Goal: Task Accomplishment & Management: Complete application form

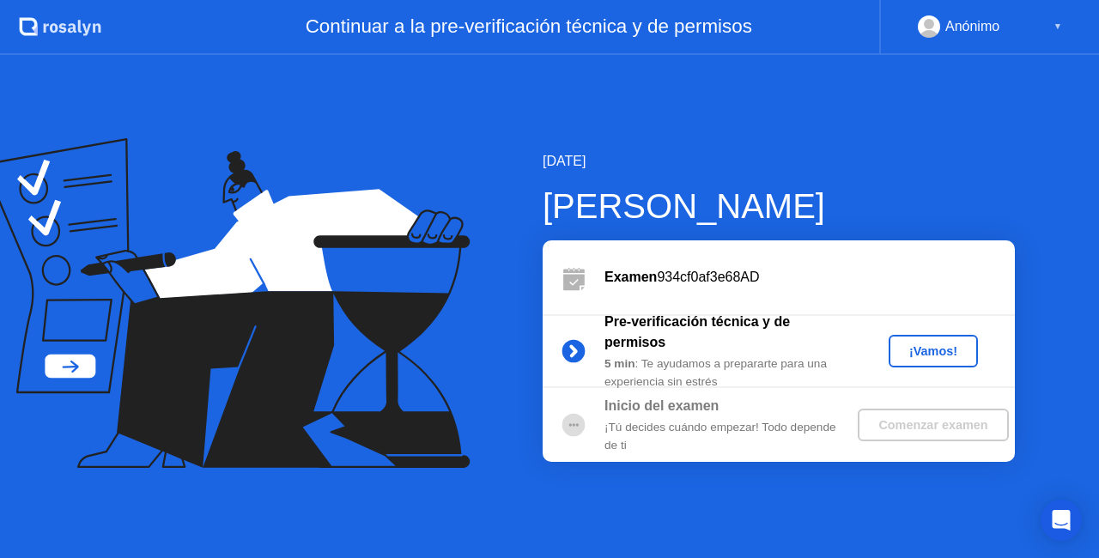
click at [916, 350] on div "¡Vamos!" at bounding box center [933, 351] width 76 height 14
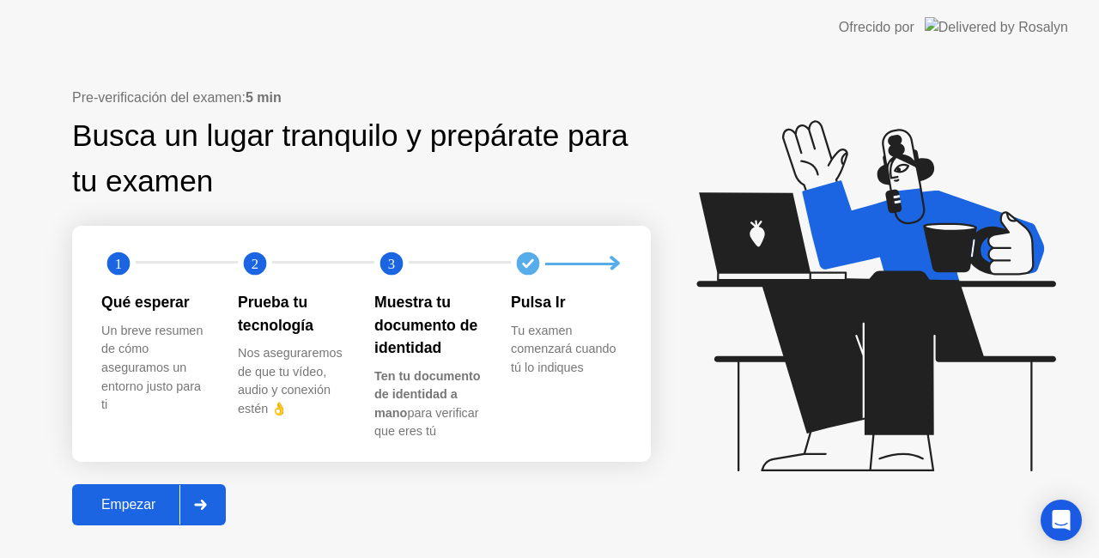
click at [158, 500] on div "Empezar" at bounding box center [128, 504] width 102 height 15
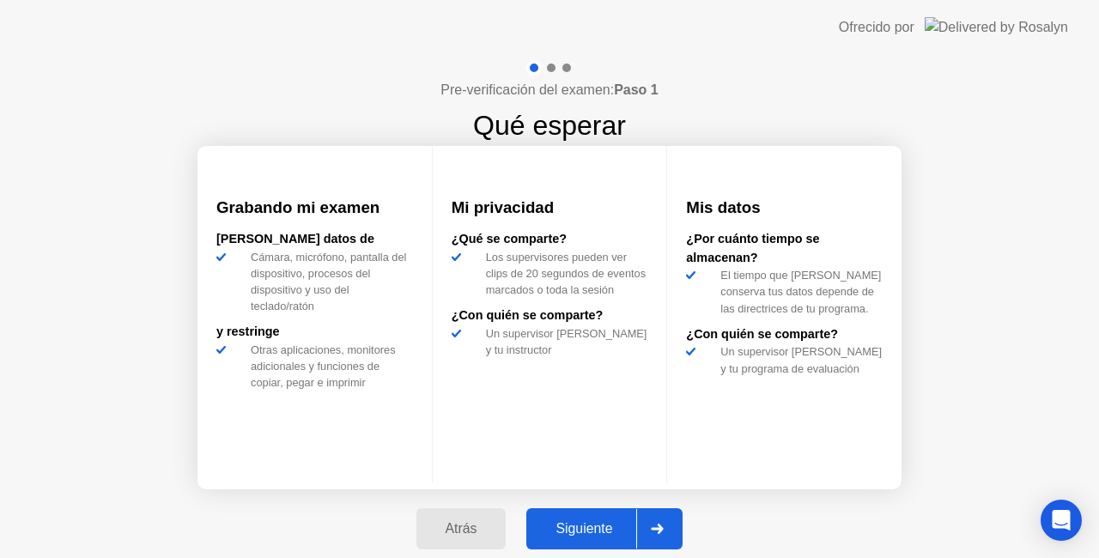
click at [577, 521] on div "Siguiente" at bounding box center [583, 528] width 105 height 15
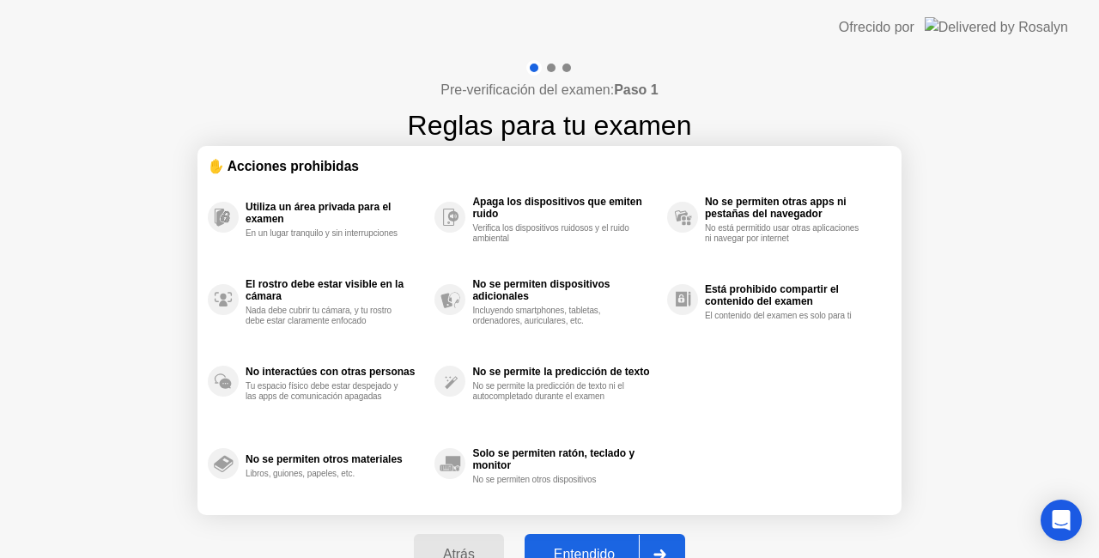
click at [555, 539] on button "Entendido" at bounding box center [605, 554] width 161 height 41
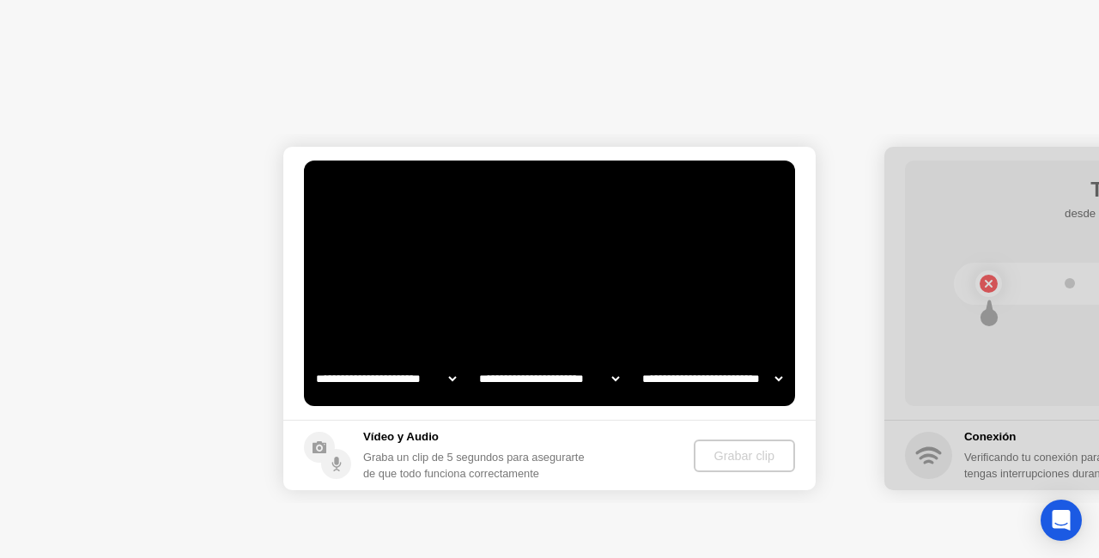
select select "**********"
select select "*******"
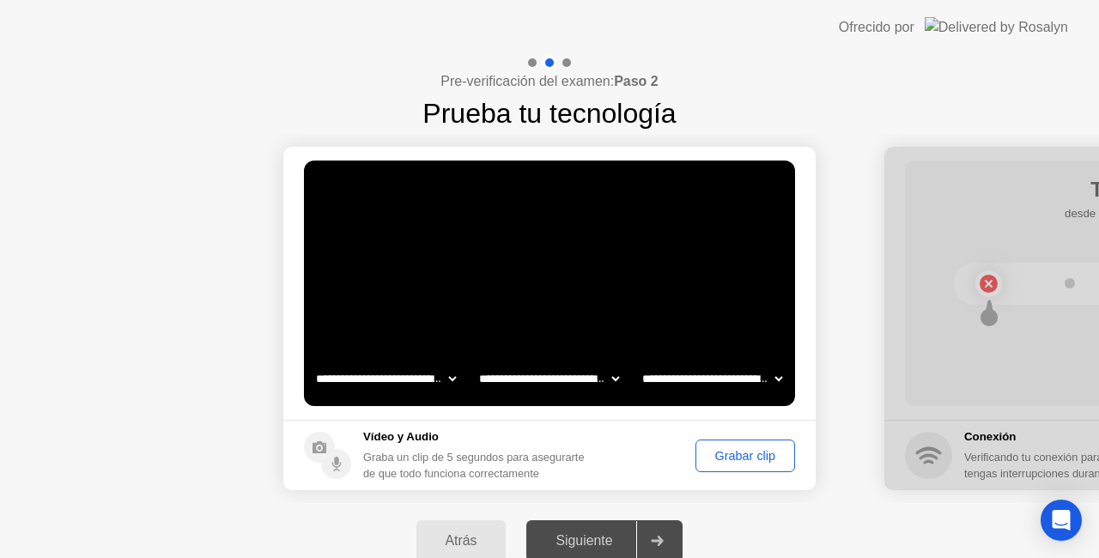
click at [622, 542] on div "Siguiente" at bounding box center [583, 540] width 105 height 15
click at [749, 449] on div "Grabar clip" at bounding box center [745, 456] width 88 height 14
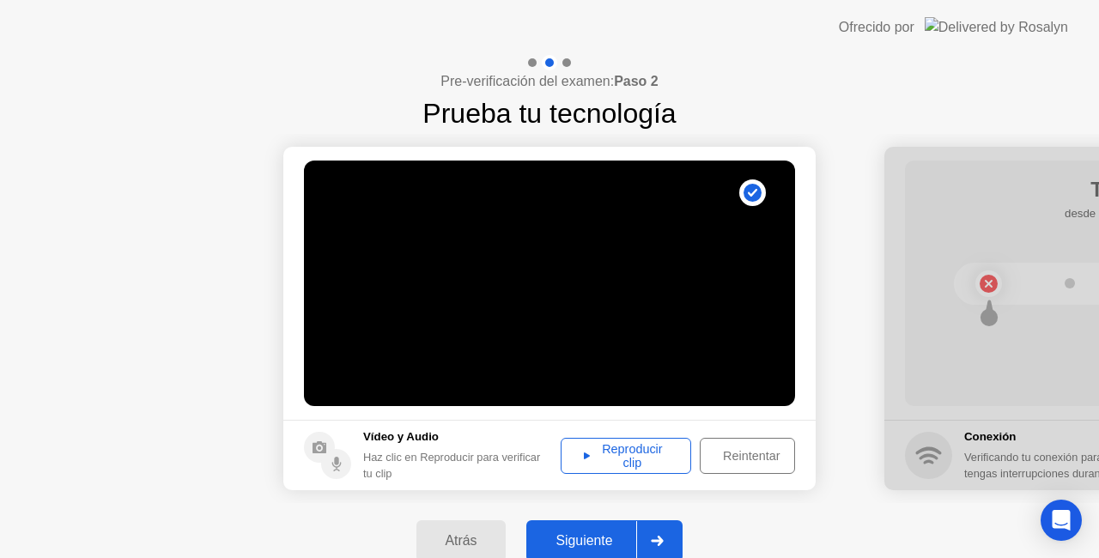
click at [588, 450] on div "Reproducir clip" at bounding box center [626, 455] width 118 height 27
click at [579, 450] on div "Reproducir clip" at bounding box center [626, 455] width 118 height 27
click at [604, 524] on button "Siguiente" at bounding box center [604, 540] width 156 height 41
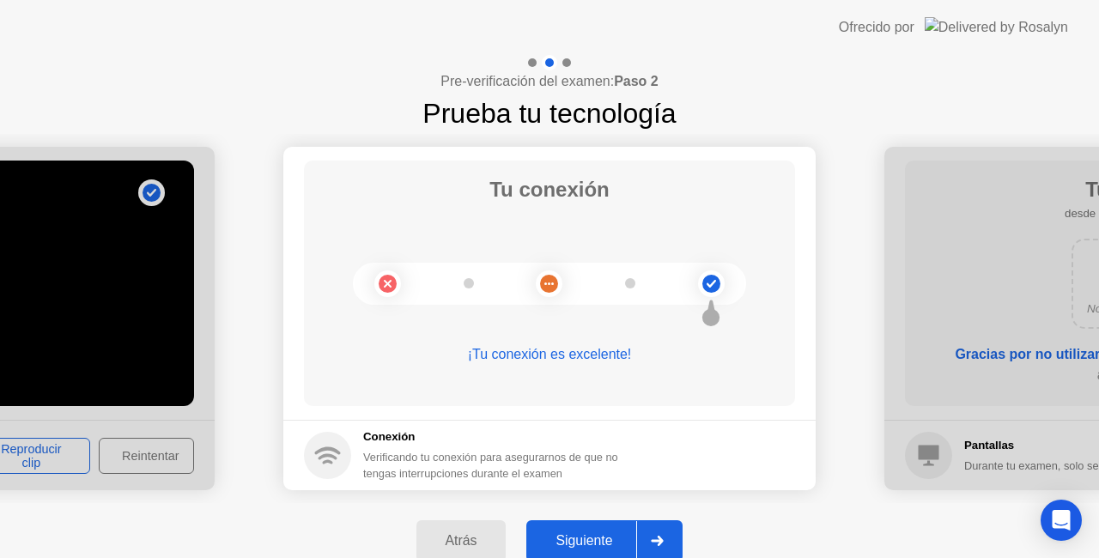
click at [605, 536] on div "Siguiente" at bounding box center [583, 540] width 105 height 15
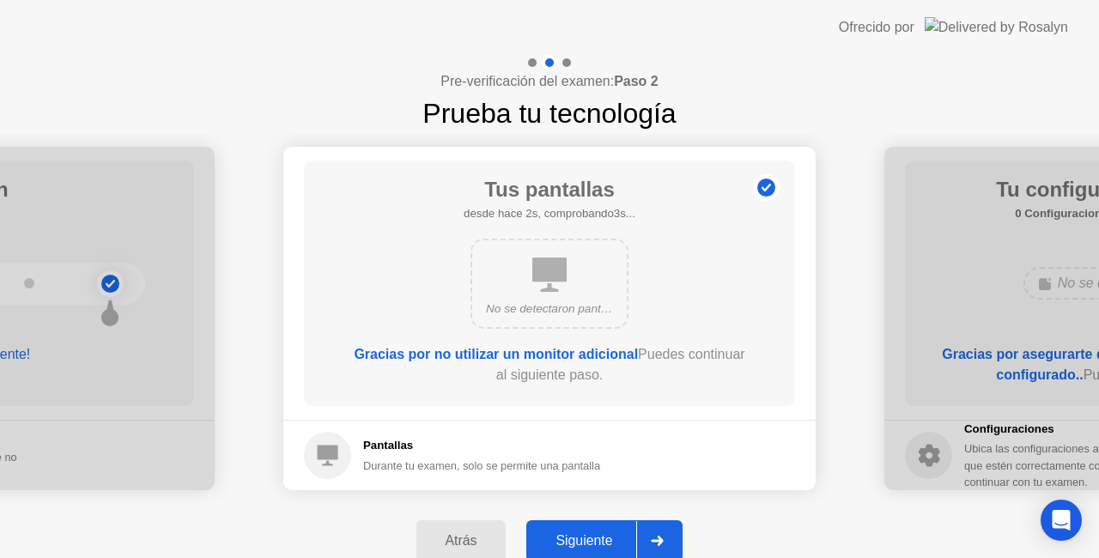
click at [605, 536] on div "Siguiente" at bounding box center [583, 540] width 105 height 15
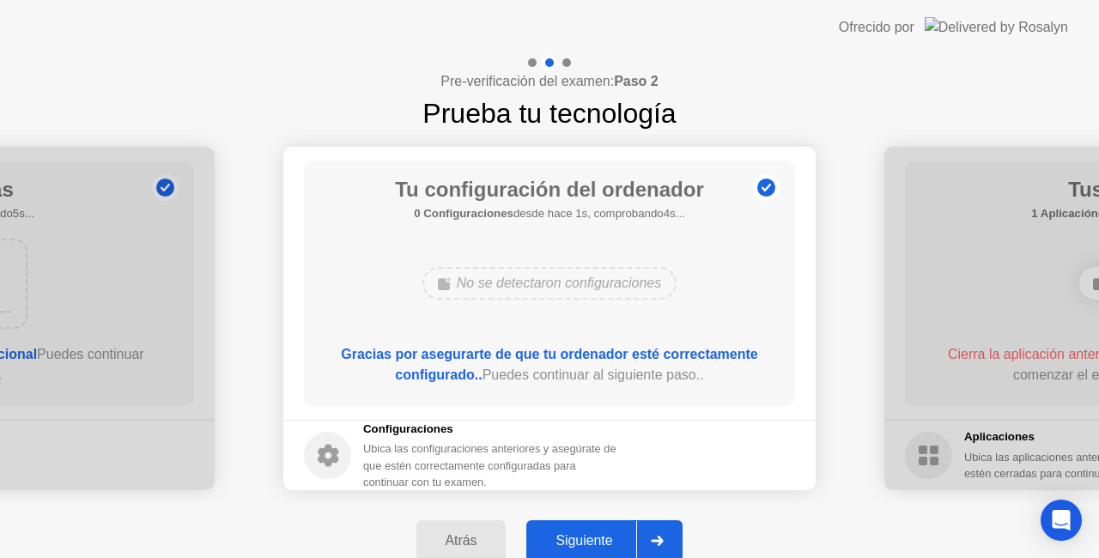
click at [605, 536] on div "Siguiente" at bounding box center [583, 540] width 105 height 15
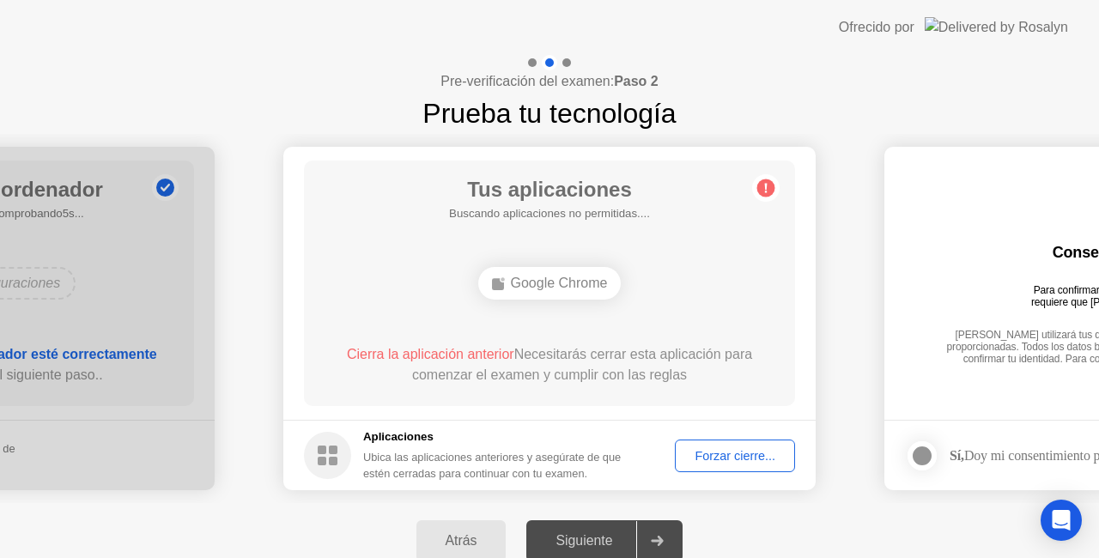
click at [699, 258] on div "Tus aplicaciones Buscando aplicaciones no permitidas.... Google Chrome Cierra l…" at bounding box center [549, 284] width 491 height 246
click at [668, 468] on footer "Aplicaciones Ubica las aplicaciones anteriores y asegúrate de que estén cerrada…" at bounding box center [549, 455] width 532 height 70
click at [547, 350] on div "Cierra la aplicación anterior Necesitarás cerrar esta aplicación para comenzar …" at bounding box center [550, 364] width 442 height 41
click at [541, 291] on div "Google Chrome" at bounding box center [549, 283] width 143 height 33
click at [663, 519] on div "Atrás Siguiente" at bounding box center [549, 541] width 1099 height 76
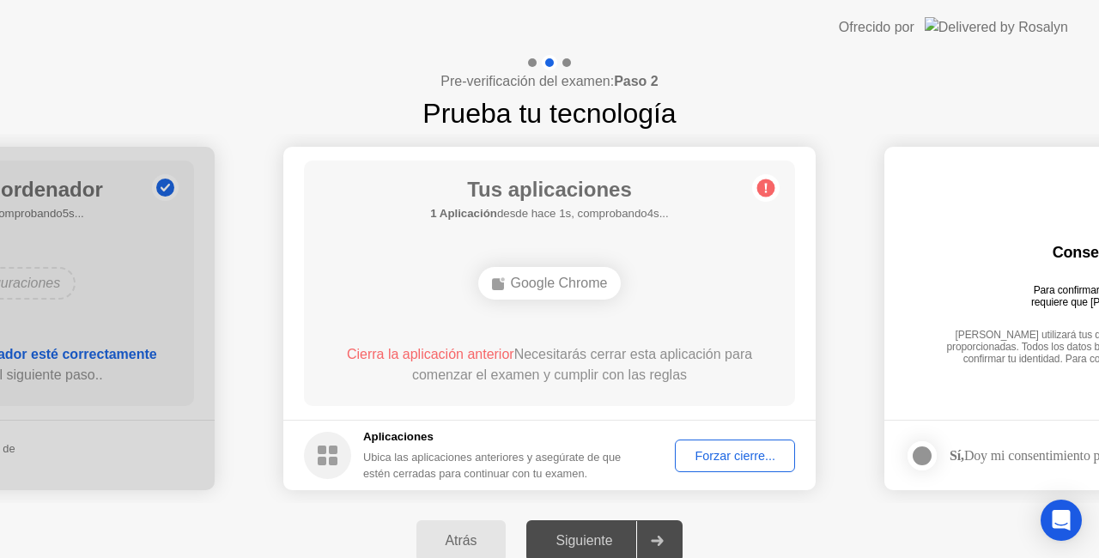
click at [750, 187] on div "Tus aplicaciones 1 Aplicación desde hace 1s, comprobando4s... Google Chrome Cie…" at bounding box center [549, 284] width 491 height 246
click at [756, 188] on icon at bounding box center [765, 187] width 27 height 27
click at [450, 539] on div "Atrás" at bounding box center [462, 540] width 80 height 15
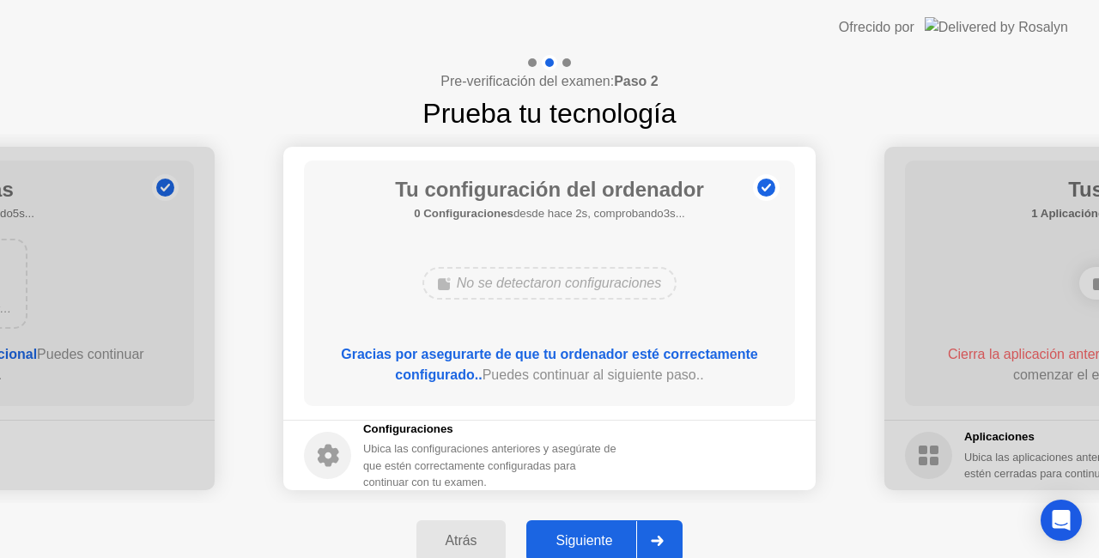
click at [604, 527] on button "Siguiente" at bounding box center [604, 540] width 156 height 41
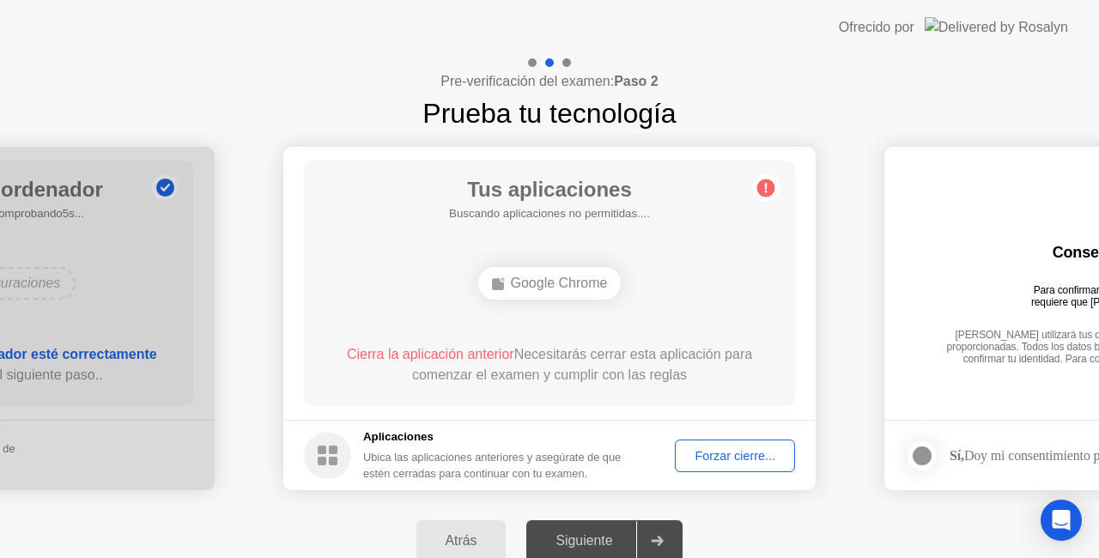
click at [574, 283] on div "Google Chrome" at bounding box center [549, 283] width 143 height 33
click at [716, 463] on div "Forzar cierre..." at bounding box center [735, 456] width 108 height 14
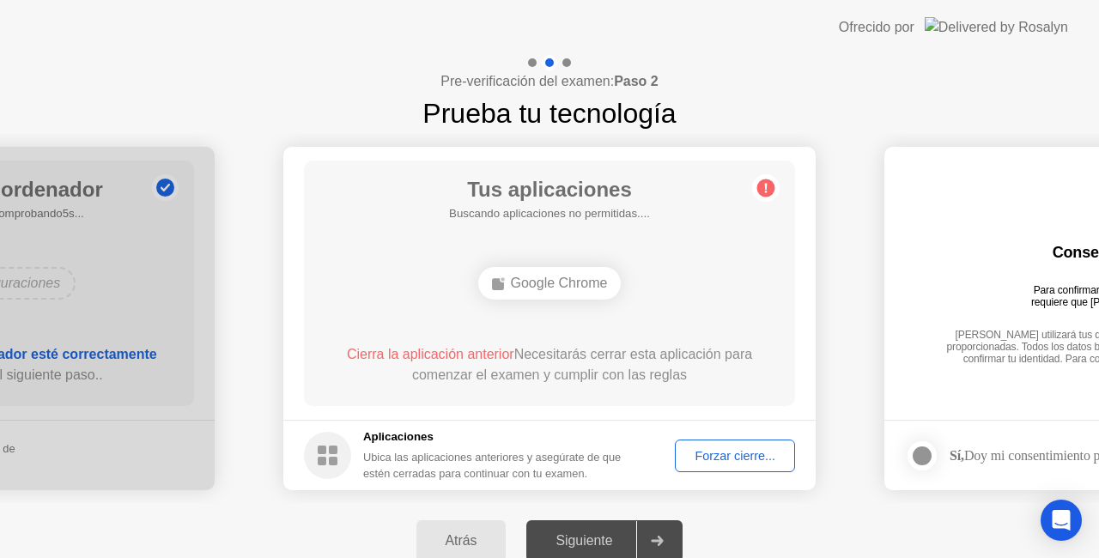
click at [569, 549] on div "Siguiente" at bounding box center [583, 540] width 105 height 15
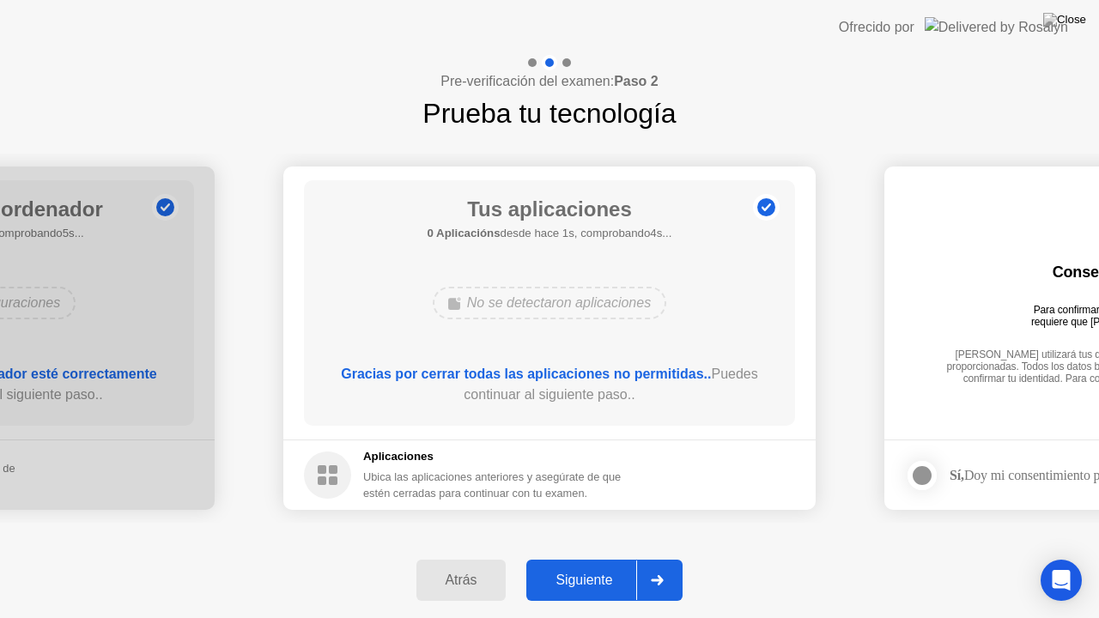
click at [602, 557] on button "Siguiente" at bounding box center [604, 580] width 156 height 41
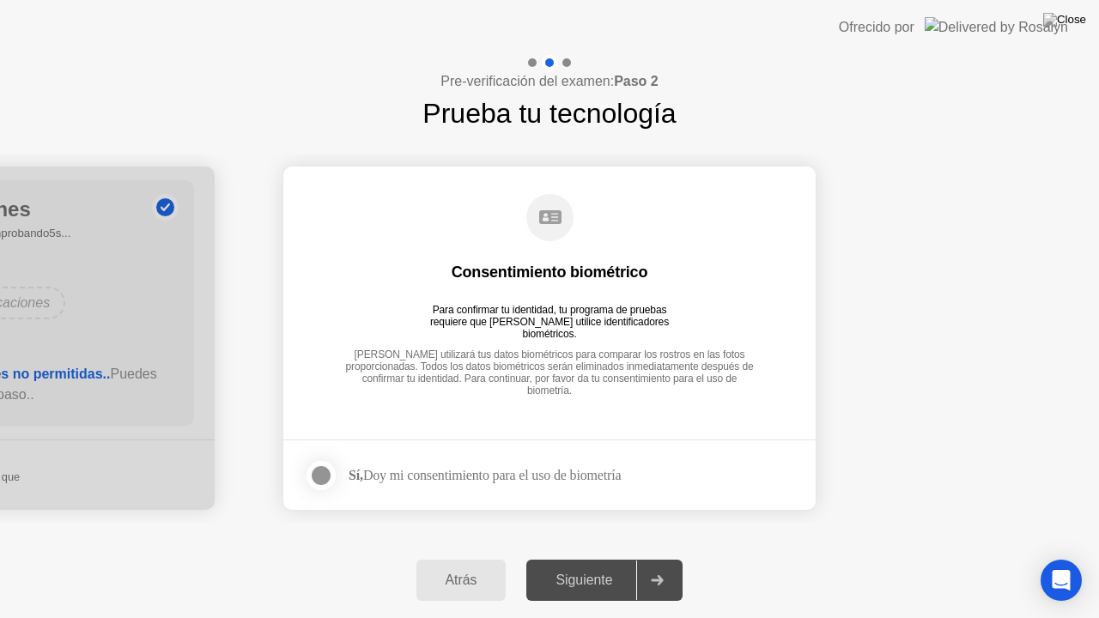
click at [323, 475] on div at bounding box center [321, 475] width 21 height 21
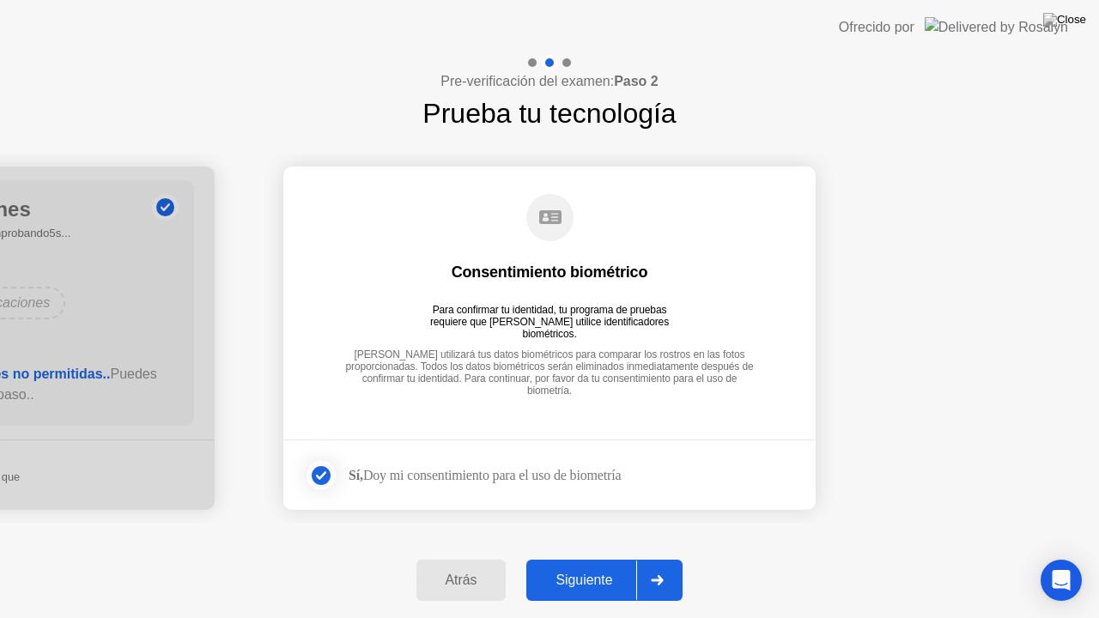
click at [603, 557] on div "Siguiente" at bounding box center [583, 580] width 105 height 15
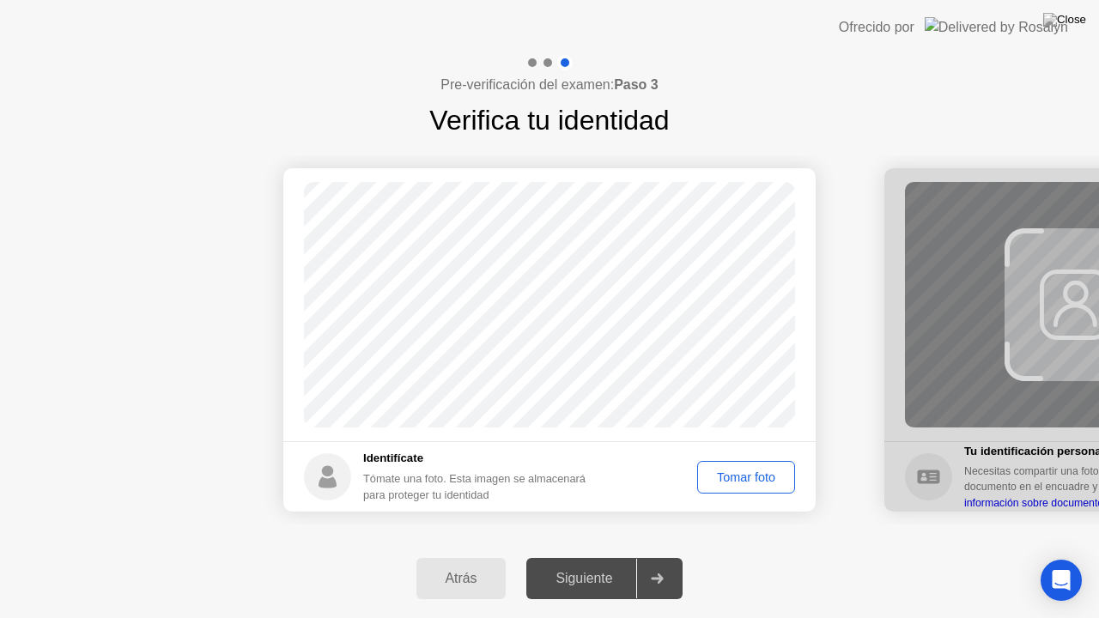
click at [734, 483] on div "Tomar foto" at bounding box center [746, 477] width 86 height 14
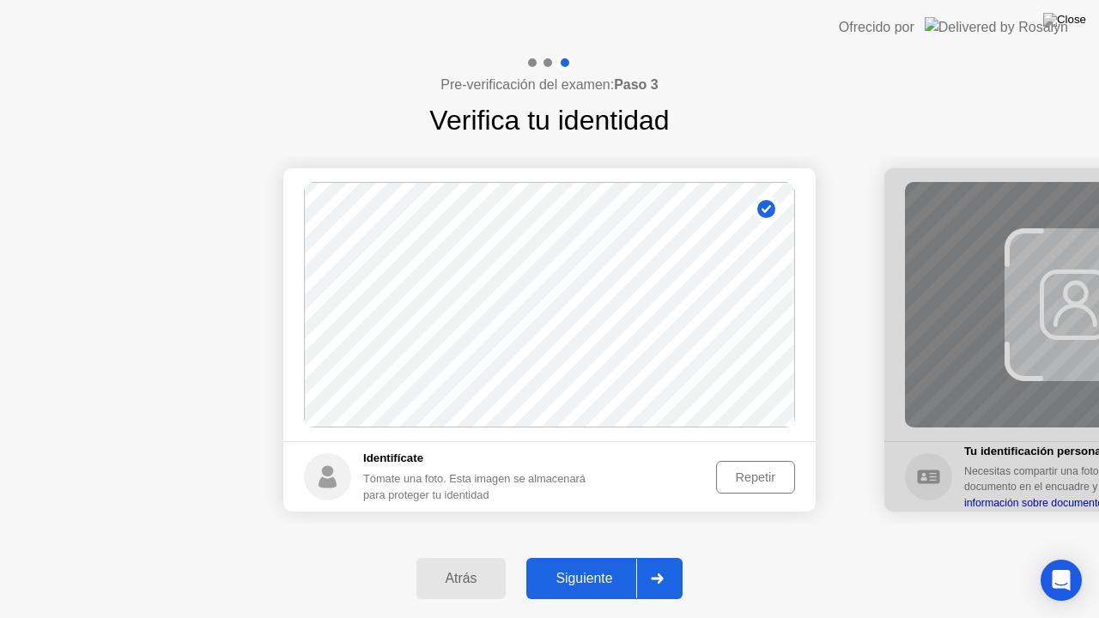
click at [602, 557] on div "Siguiente" at bounding box center [583, 578] width 105 height 15
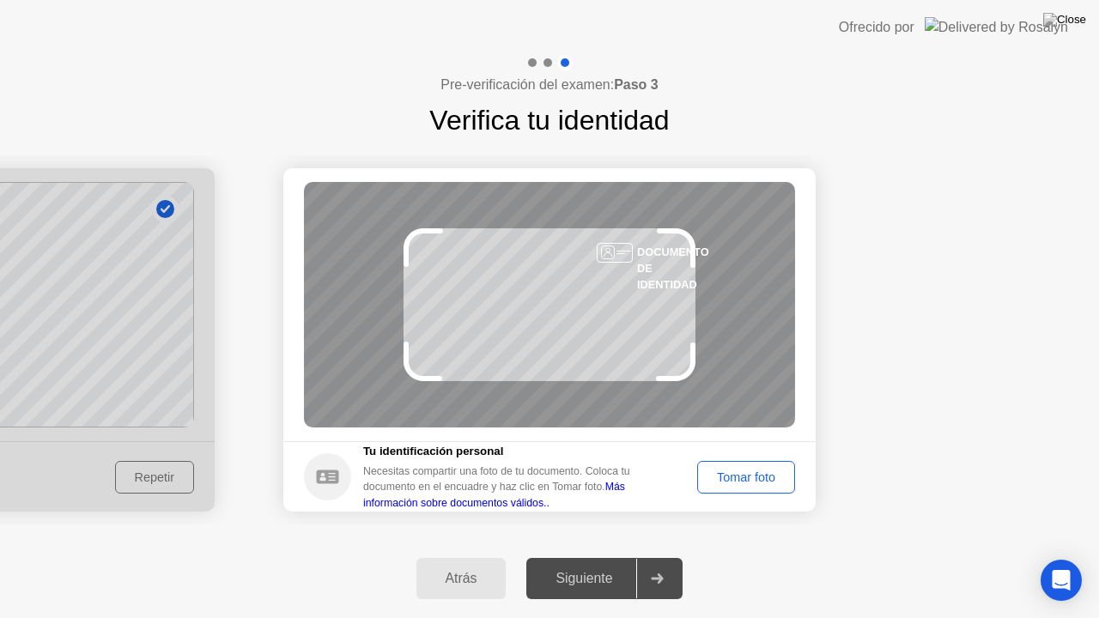
click at [585, 557] on div "Siguiente" at bounding box center [583, 578] width 105 height 15
click at [754, 470] on div "Tomar foto" at bounding box center [746, 477] width 86 height 14
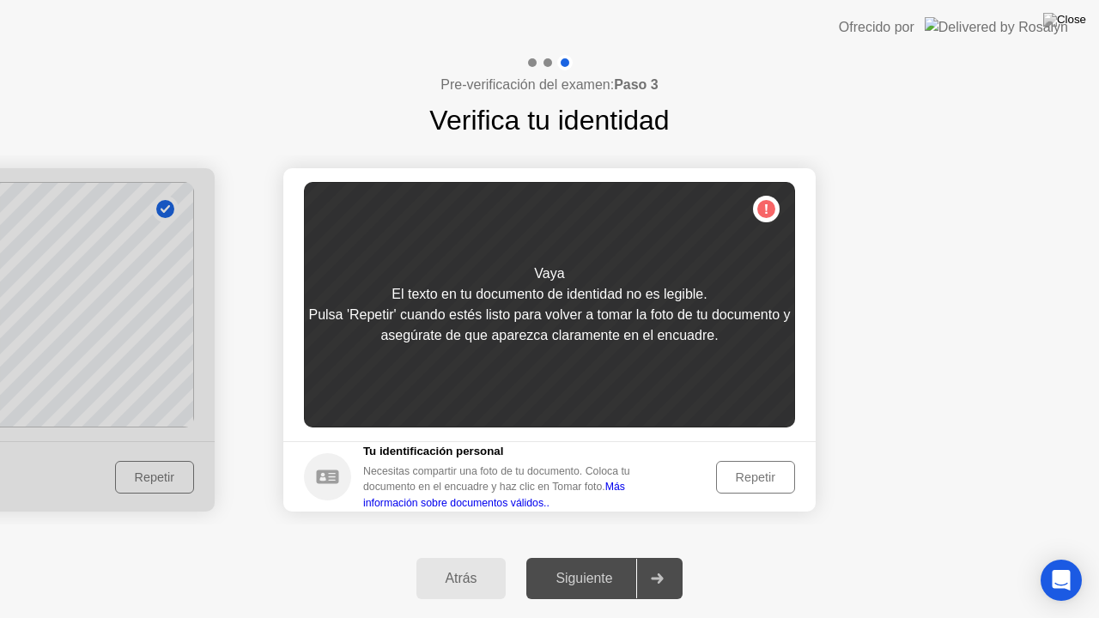
click at [765, 205] on div "Vaya El texto en tu documento de identidad no es legible. Pulsa 'Repetir' cuand…" at bounding box center [549, 305] width 491 height 246
click at [722, 470] on div "Repetir" at bounding box center [755, 477] width 67 height 14
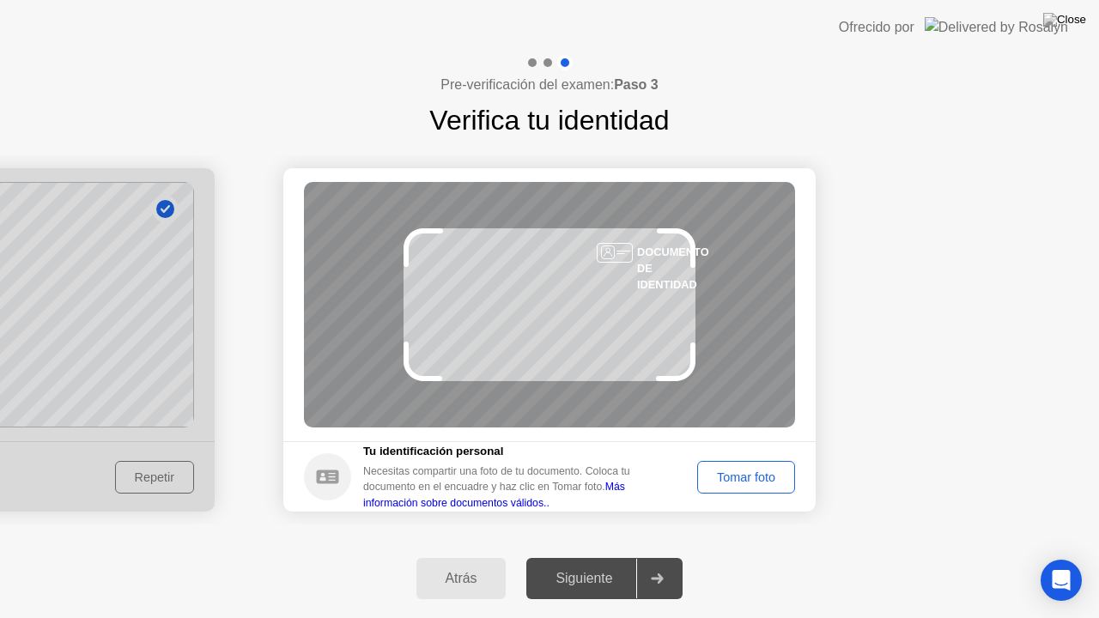
click at [721, 470] on div "Tomar foto" at bounding box center [746, 477] width 86 height 14
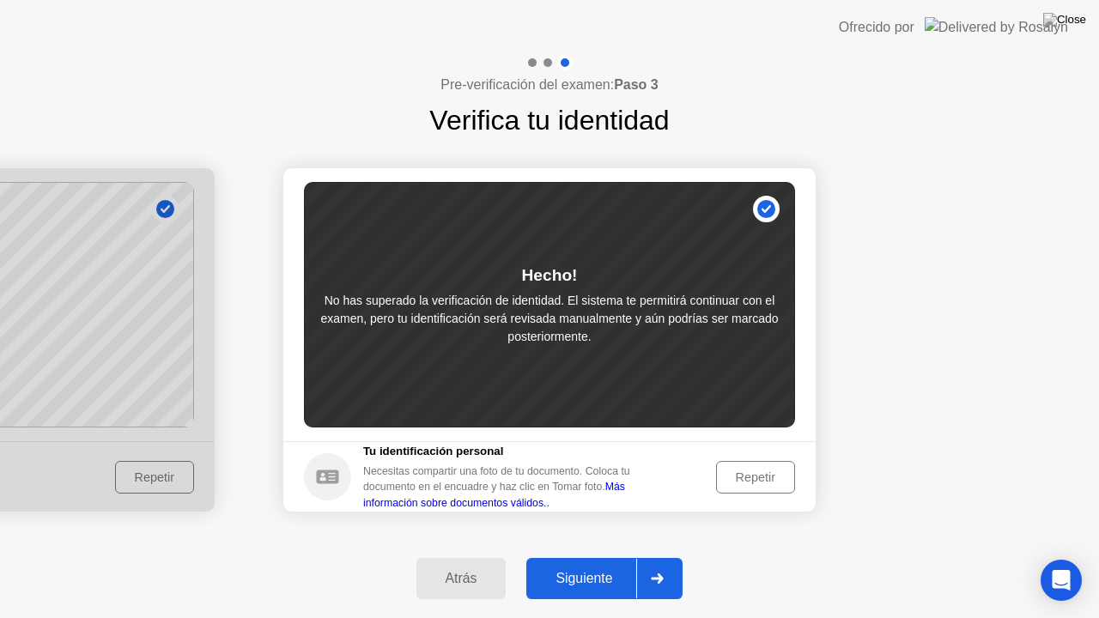
click at [592, 557] on div "Siguiente" at bounding box center [583, 578] width 105 height 15
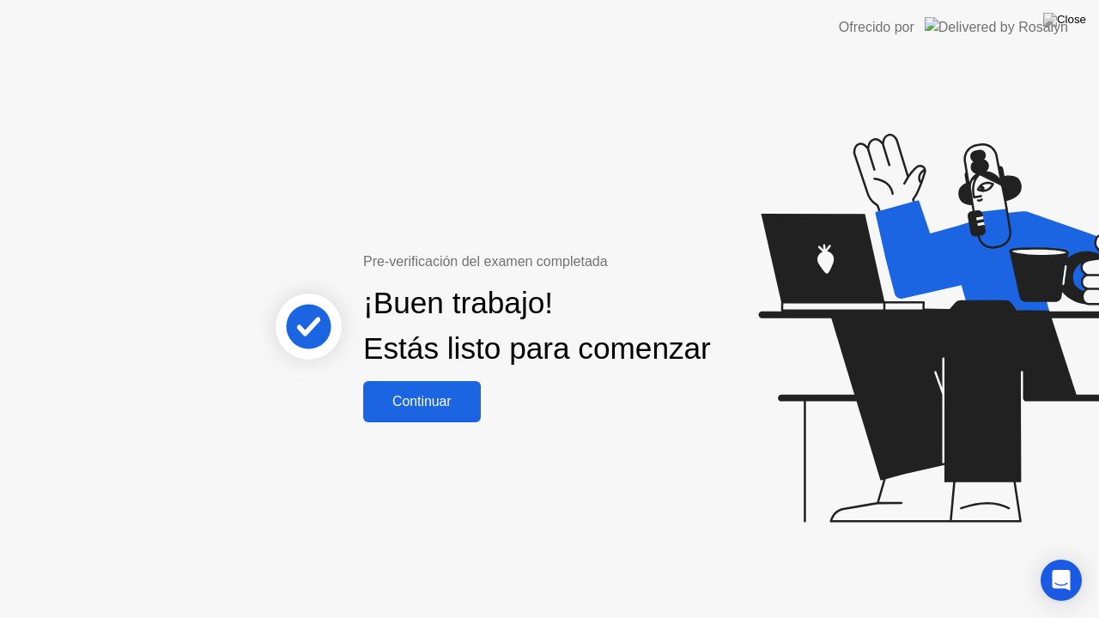
click at [391, 400] on button "Continuar" at bounding box center [422, 401] width 118 height 41
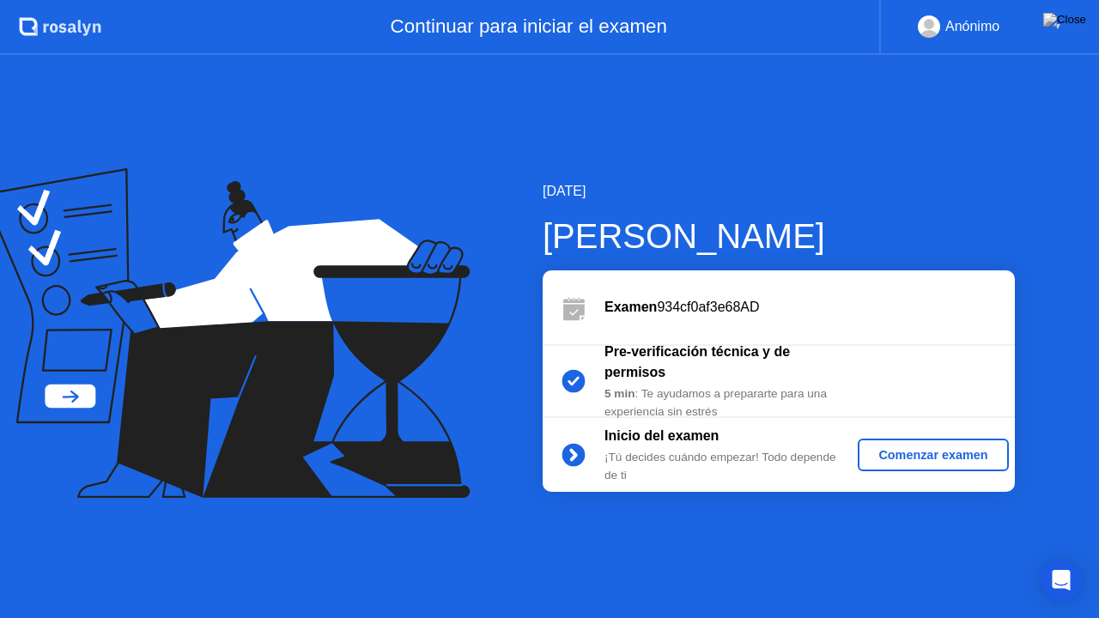
click at [928, 444] on button "Comenzar examen" at bounding box center [933, 455] width 150 height 33
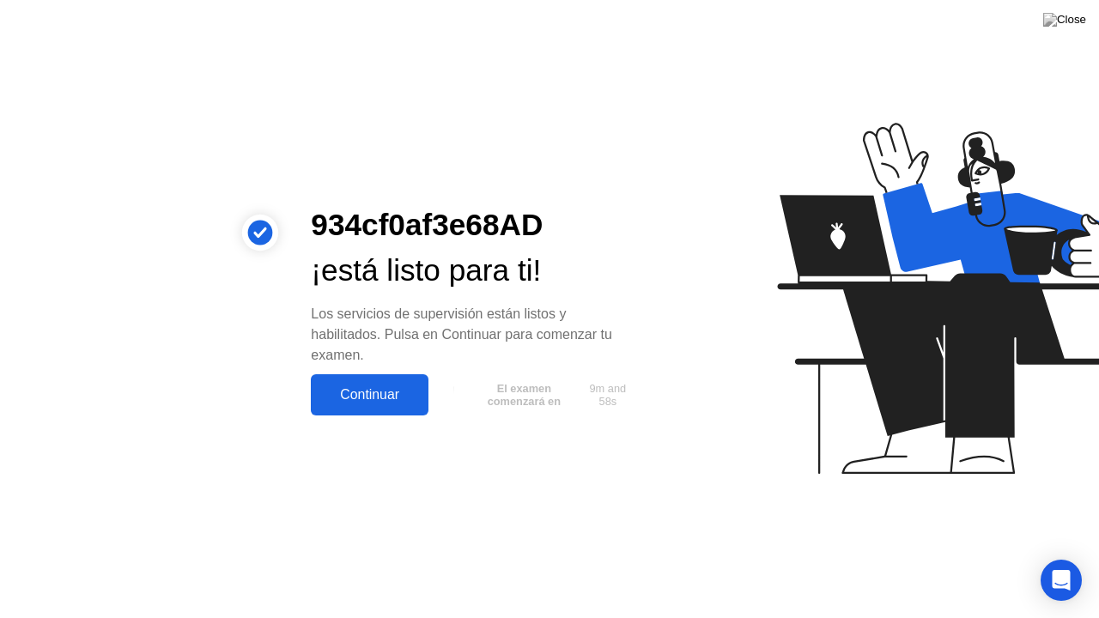
click at [364, 382] on button "Continuar" at bounding box center [370, 394] width 118 height 41
